Goal: Task Accomplishment & Management: Manage account settings

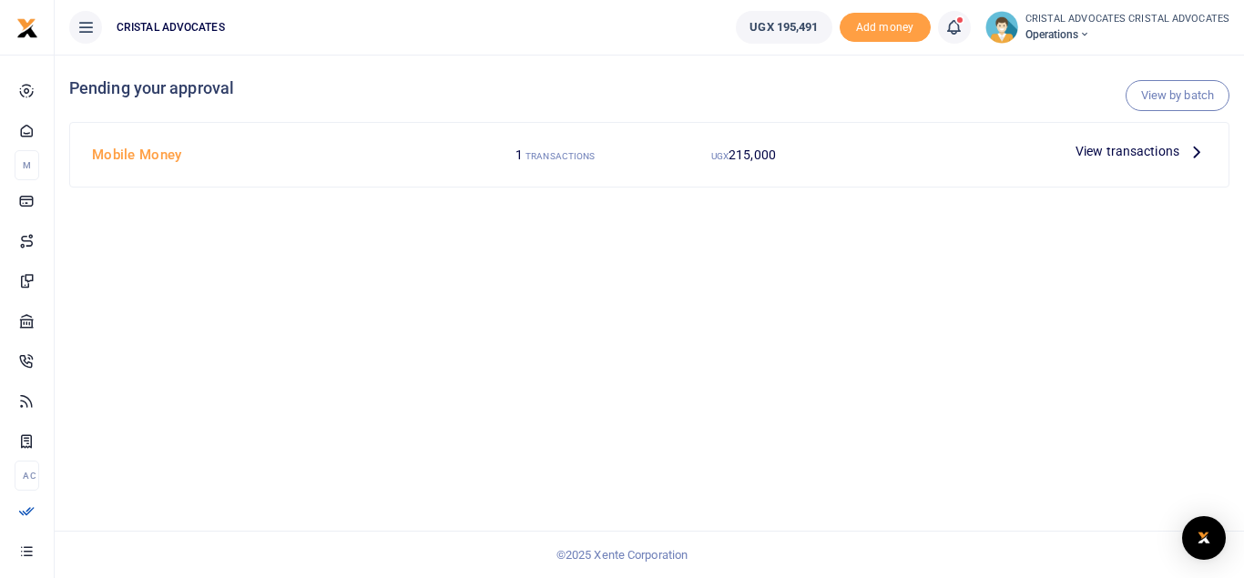
click at [954, 22] on icon at bounding box center [954, 27] width 18 height 20
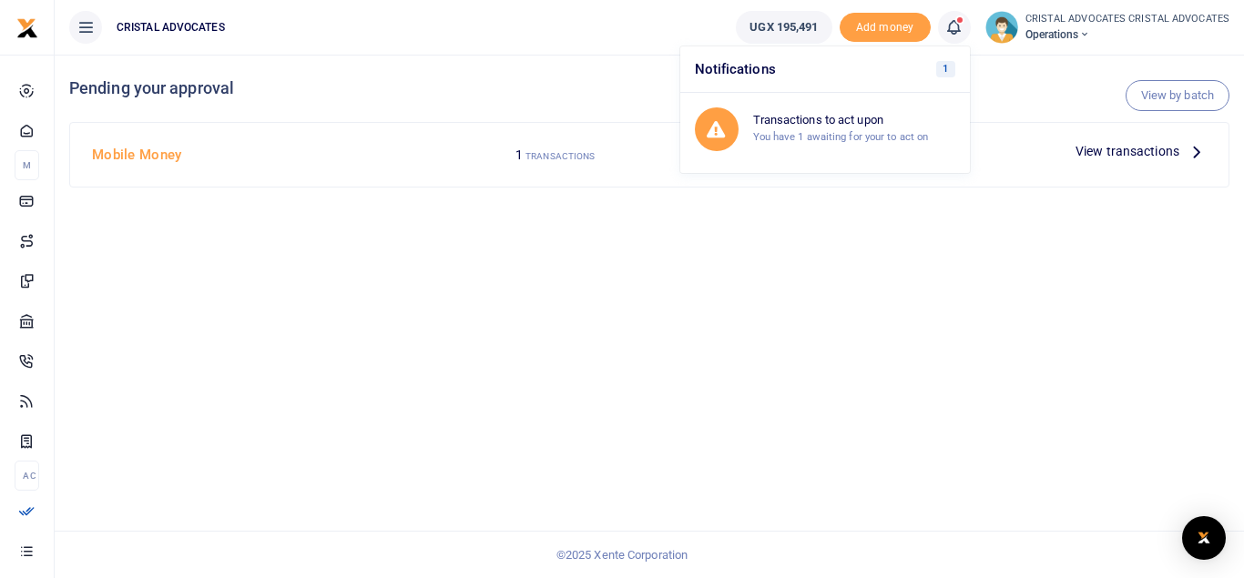
click at [1089, 146] on span "View transactions" at bounding box center [1128, 151] width 104 height 20
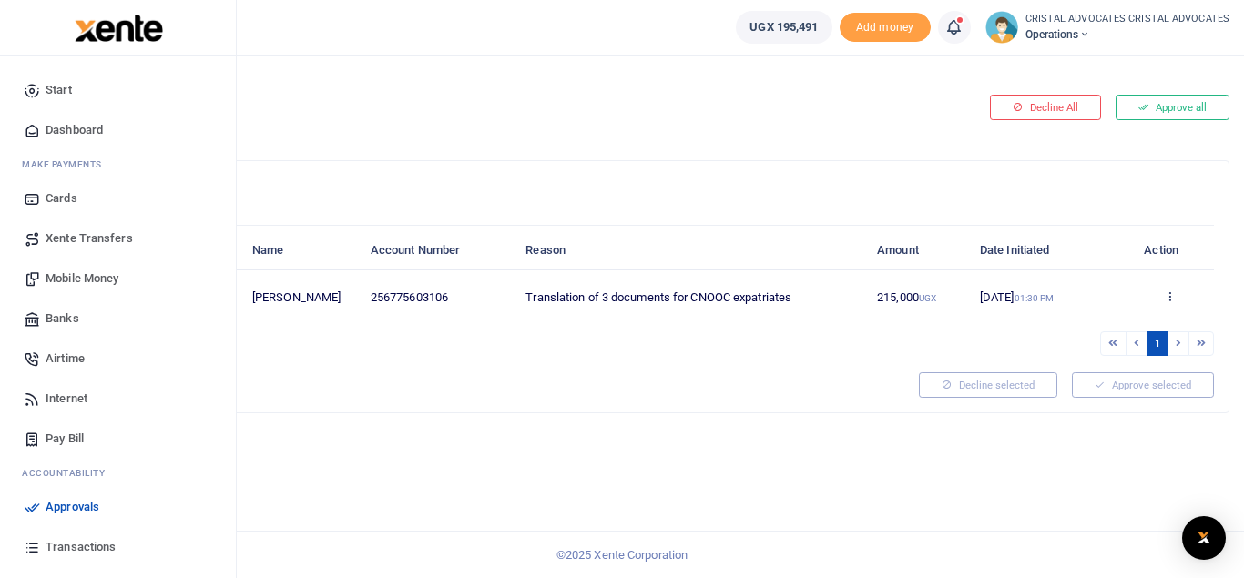
click at [96, 281] on span "Mobile Money" at bounding box center [82, 279] width 73 height 18
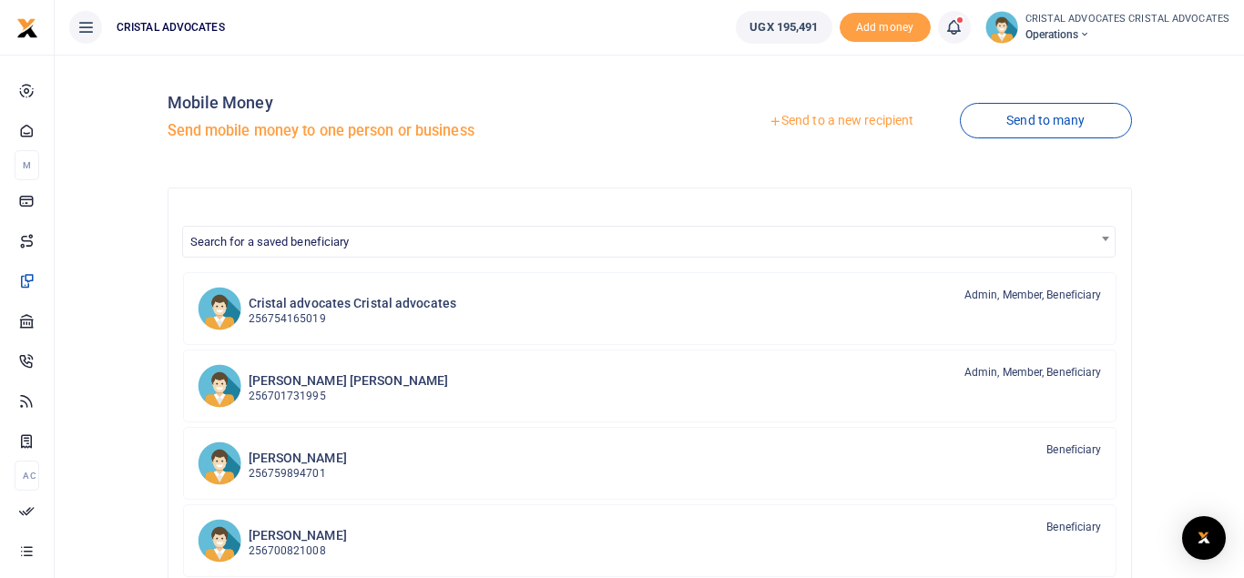
click at [370, 118] on div "Mobile Money Send mobile money to one person or business" at bounding box center [406, 121] width 476 height 104
click at [1090, 32] on icon at bounding box center [1084, 34] width 11 height 13
click at [1140, 132] on link "Logout" at bounding box center [1154, 133] width 144 height 26
